Goal: Check status: Check status

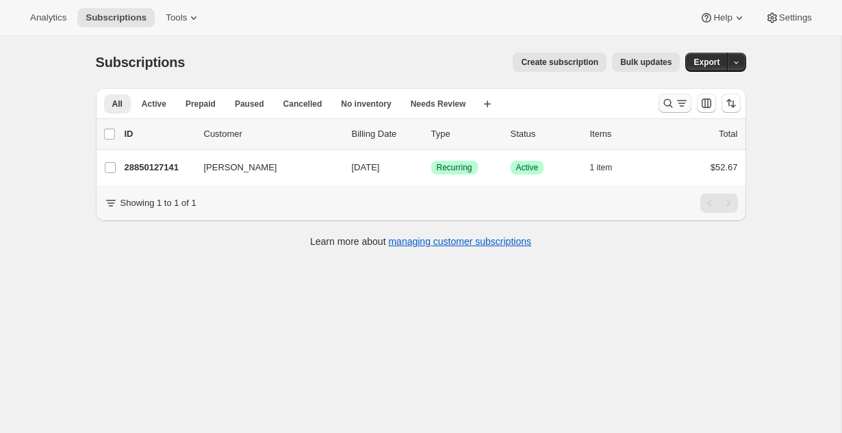
click at [668, 99] on icon "Search and filter results" at bounding box center [668, 103] width 14 height 14
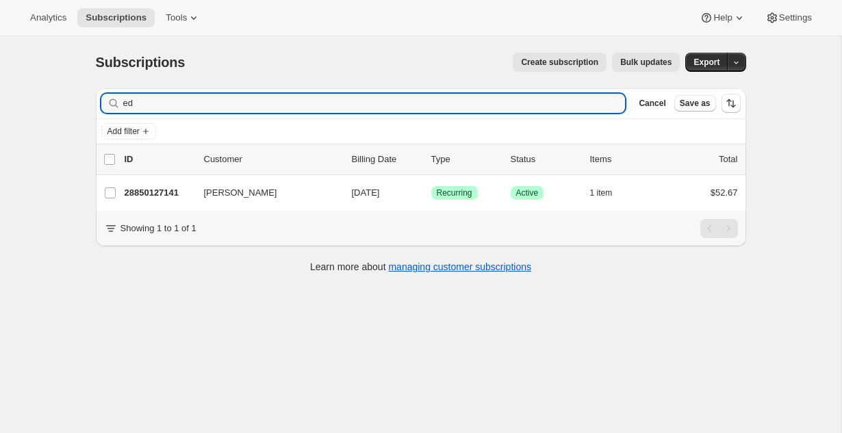
type input "e"
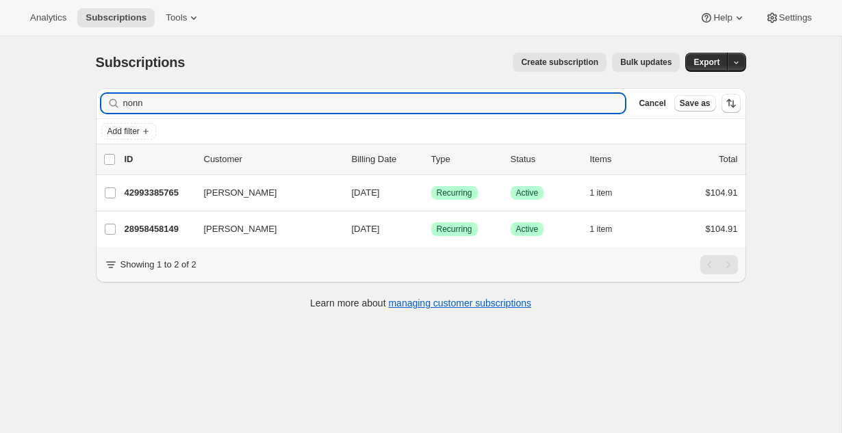
type input "nonn"
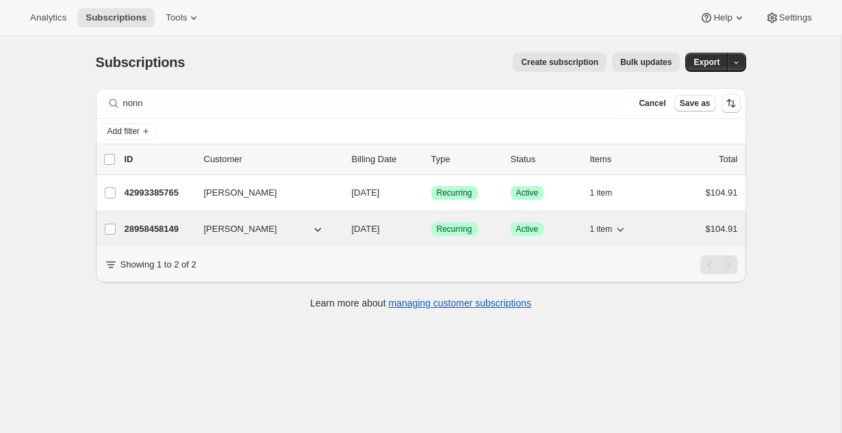
click at [155, 226] on p "28958458149" at bounding box center [159, 229] width 68 height 14
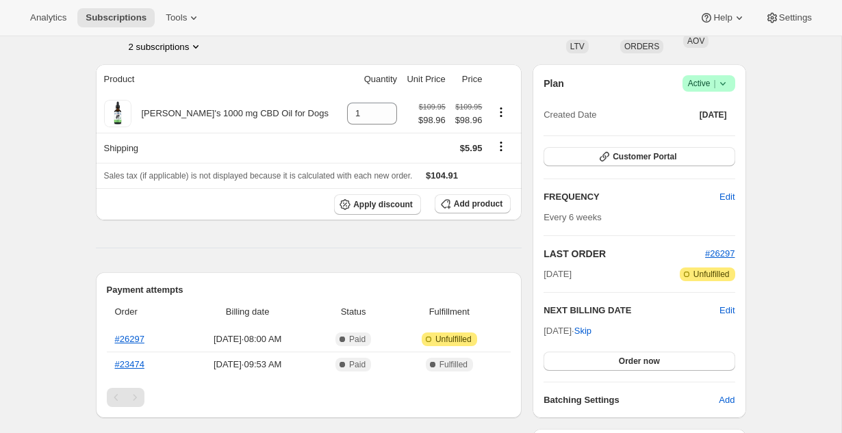
scroll to position [96, 0]
